Goal: Find specific page/section: Find specific page/section

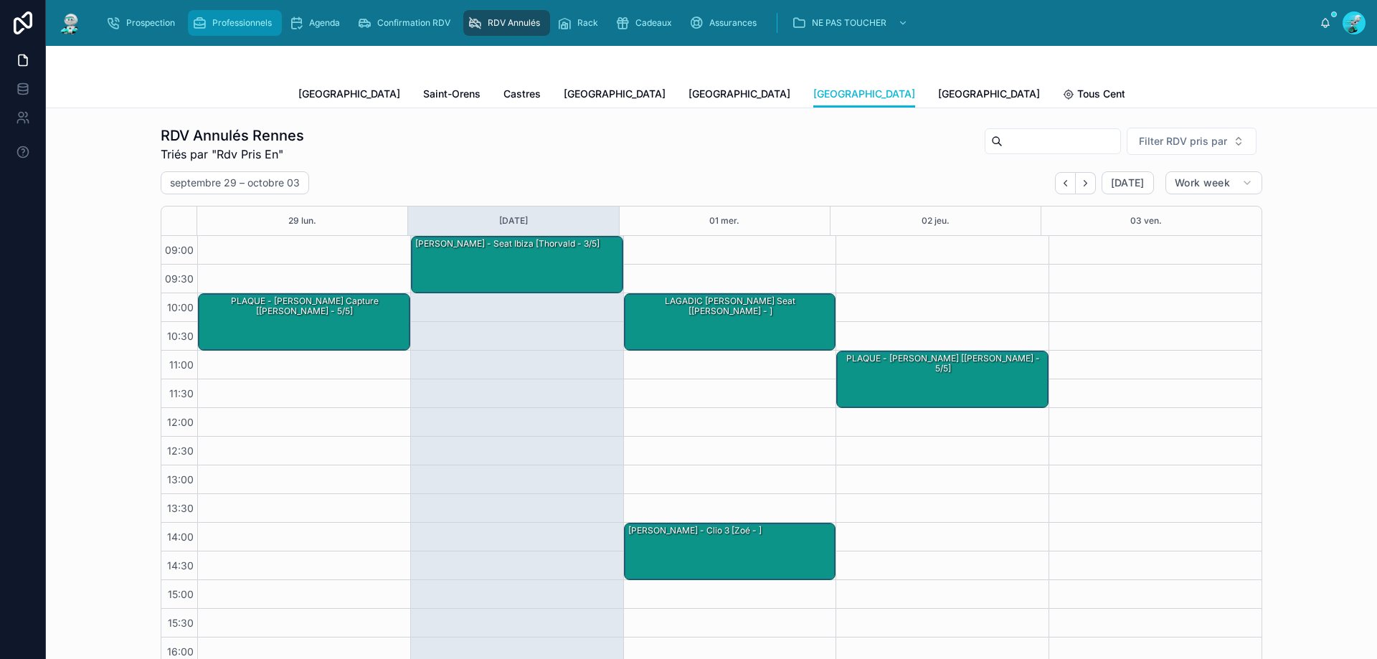
scroll to position [80, 0]
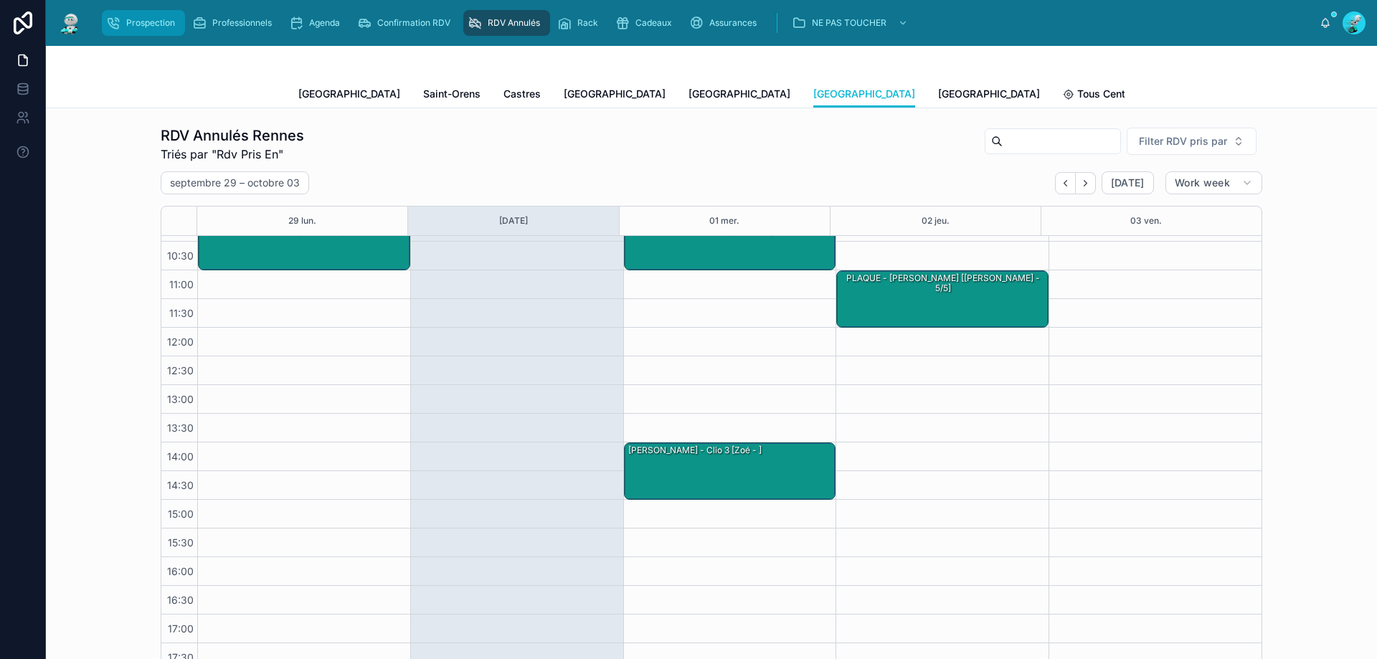
click at [158, 24] on span "Prospection" at bounding box center [150, 22] width 49 height 11
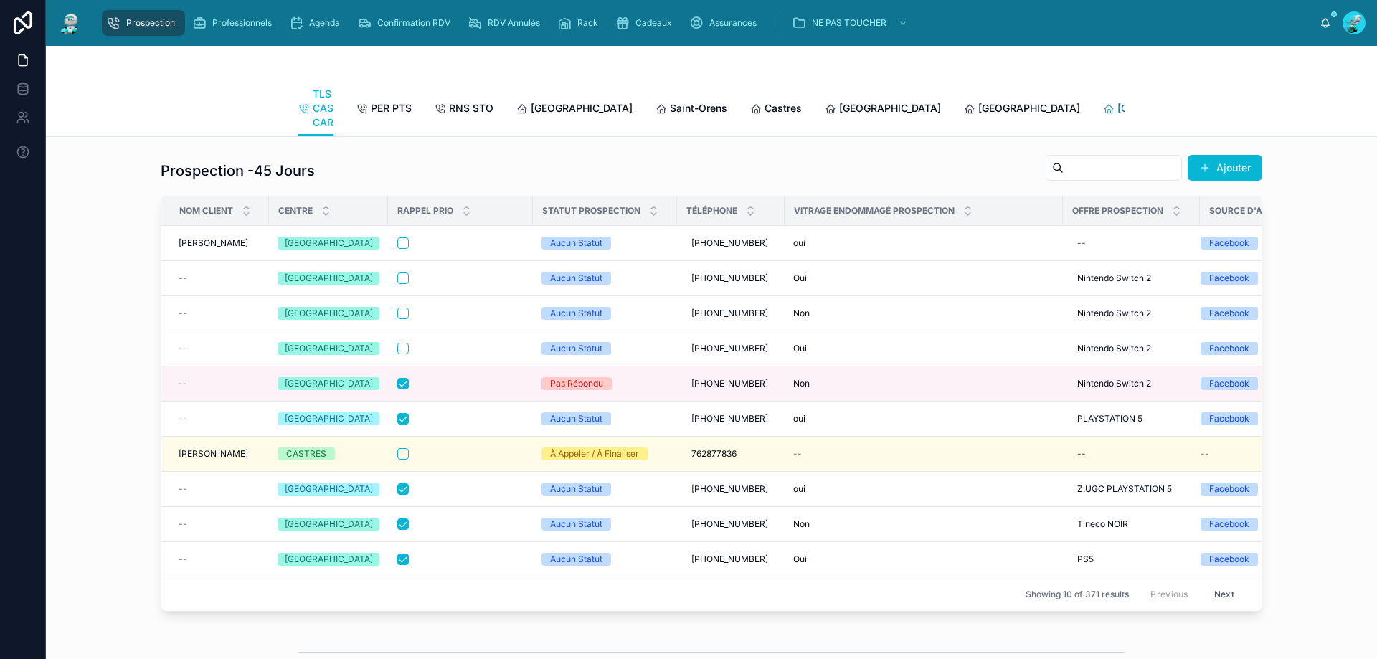
click at [1117, 103] on span "[GEOGRAPHIC_DATA]" at bounding box center [1168, 108] width 102 height 14
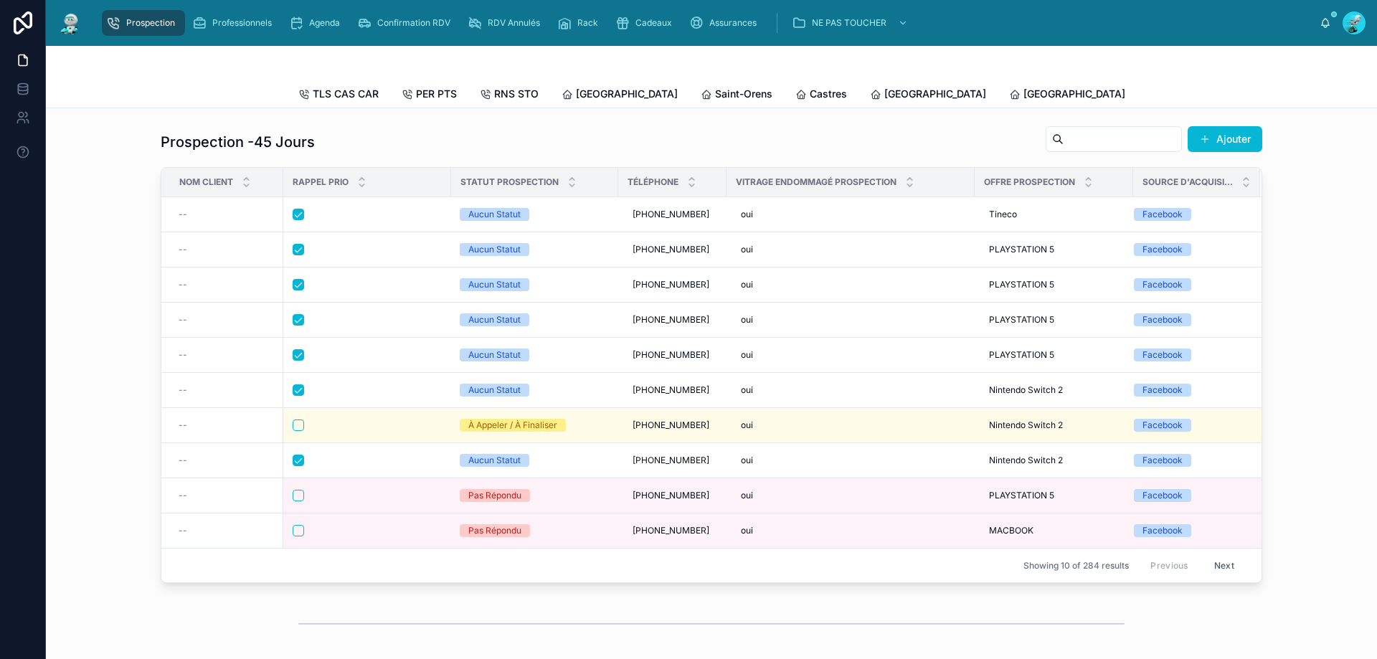
click at [1301, 97] on span "[GEOGRAPHIC_DATA]" at bounding box center [1352, 94] width 102 height 14
